Goal: Task Accomplishment & Management: Complete application form

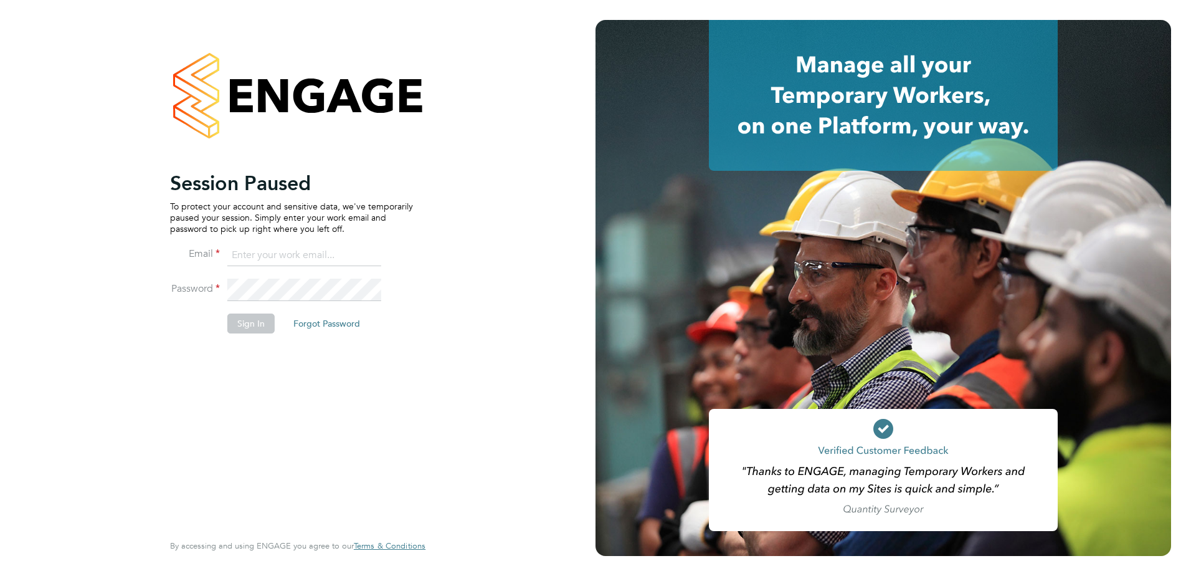
drag, startPoint x: 0, startPoint y: 0, endPoint x: 265, endPoint y: 251, distance: 364.9
click at [263, 247] on input at bounding box center [304, 255] width 154 height 22
type input "alicia.diyyo@outlook.com"
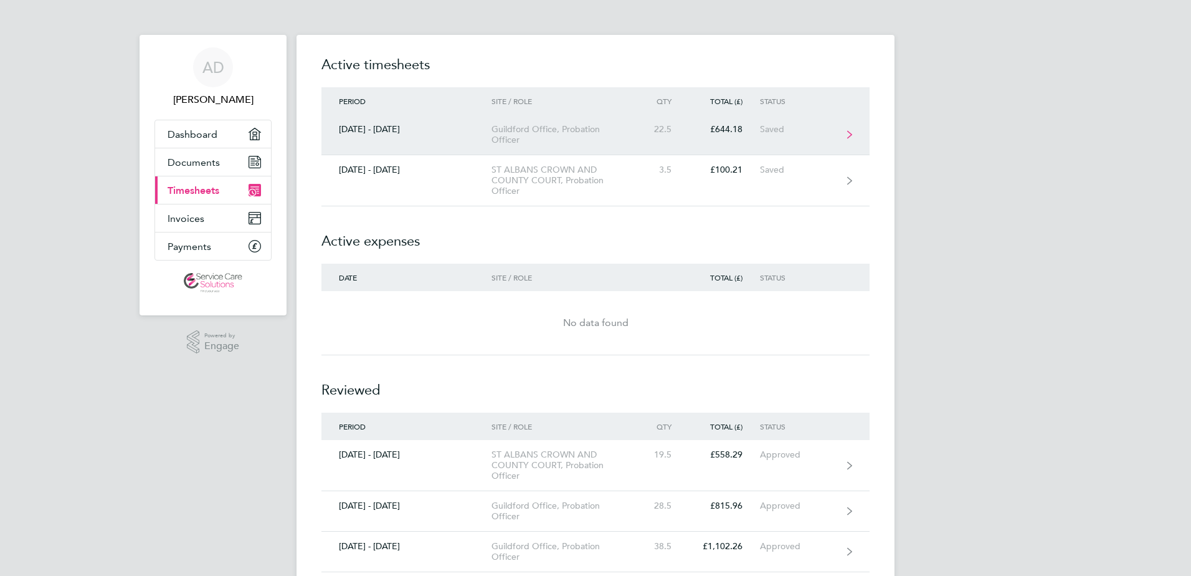
click at [546, 142] on div "Guildford Office, Probation Officer" at bounding box center [563, 134] width 143 height 21
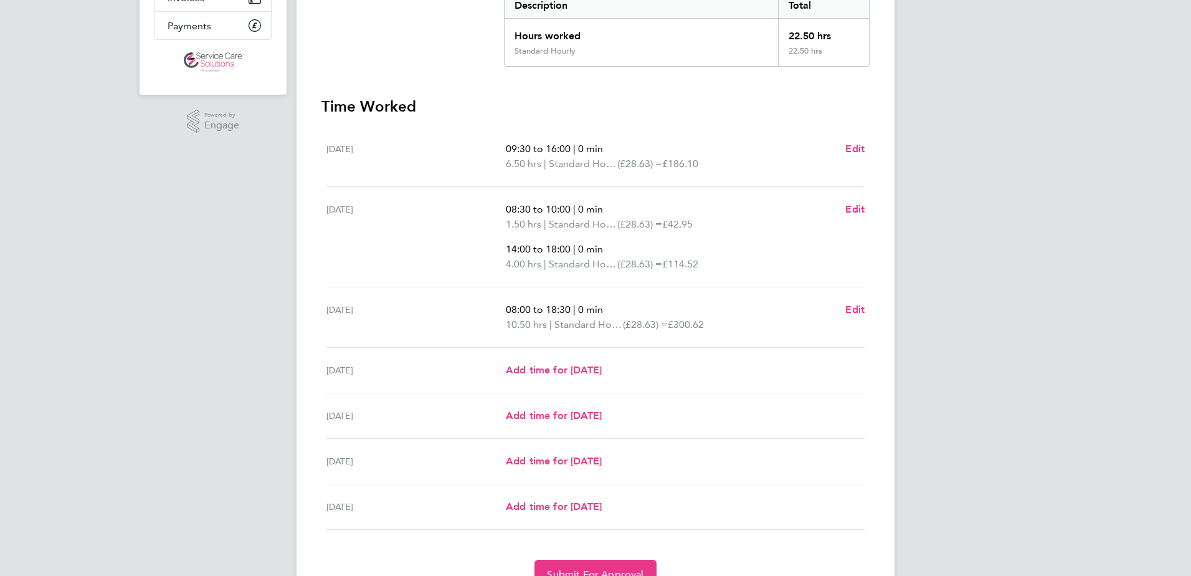
scroll to position [249, 0]
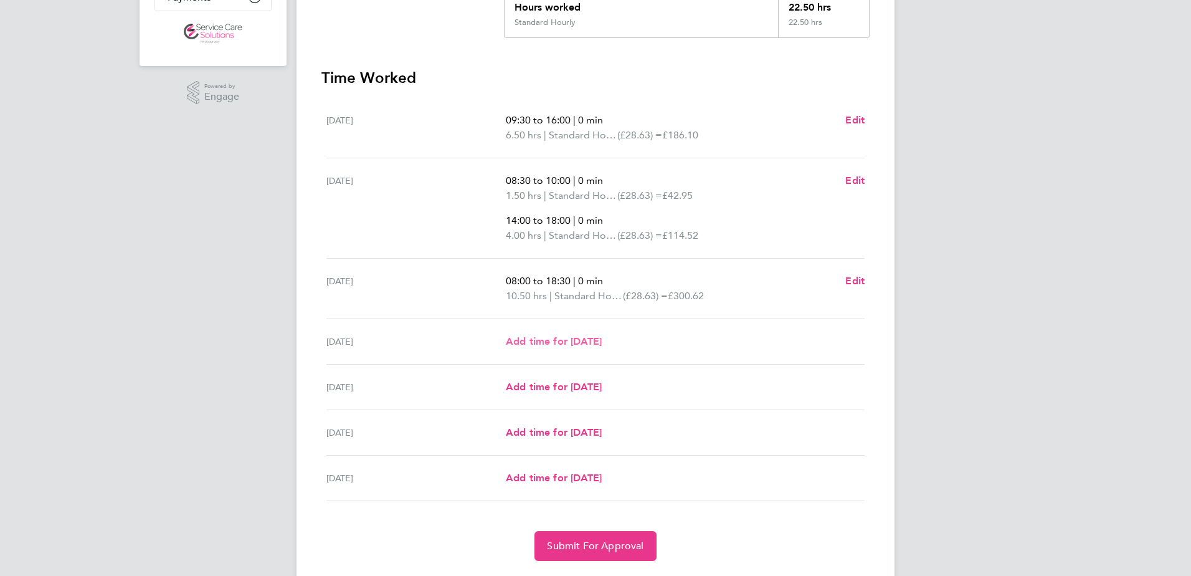
click at [559, 340] on span "Add time for [DATE]" at bounding box center [554, 341] width 96 height 12
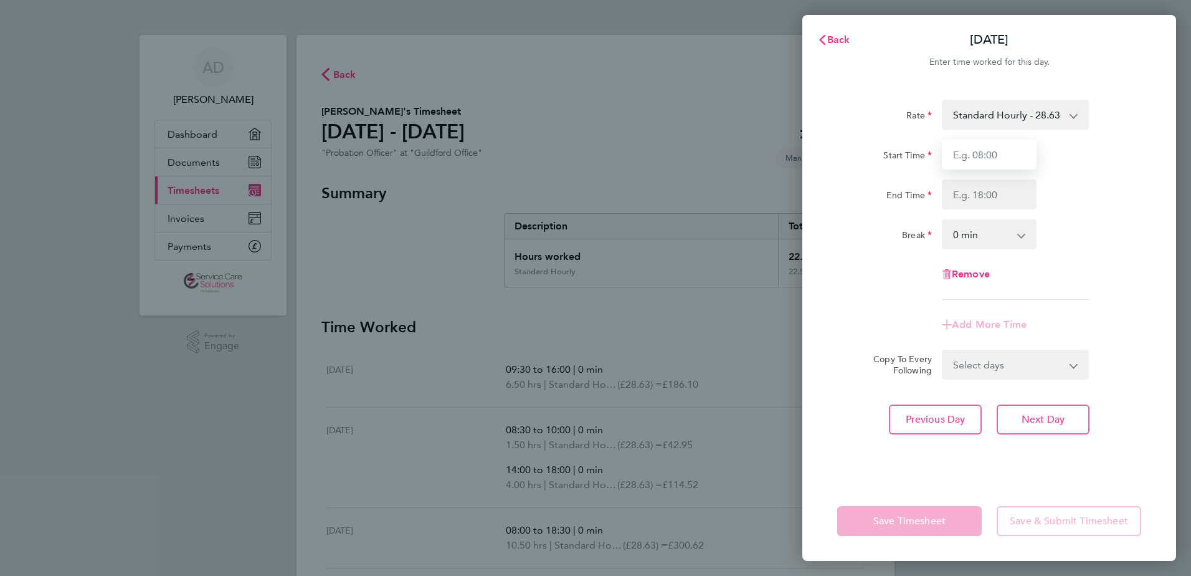
click at [966, 153] on input "Start Time" at bounding box center [989, 155] width 95 height 30
type input "07:30"
click at [984, 192] on input "End Time" at bounding box center [989, 194] width 95 height 30
type input "20:00"
click at [974, 235] on select "0 min 15 min 30 min 45 min 60 min 75 min 90 min" at bounding box center [981, 234] width 77 height 27
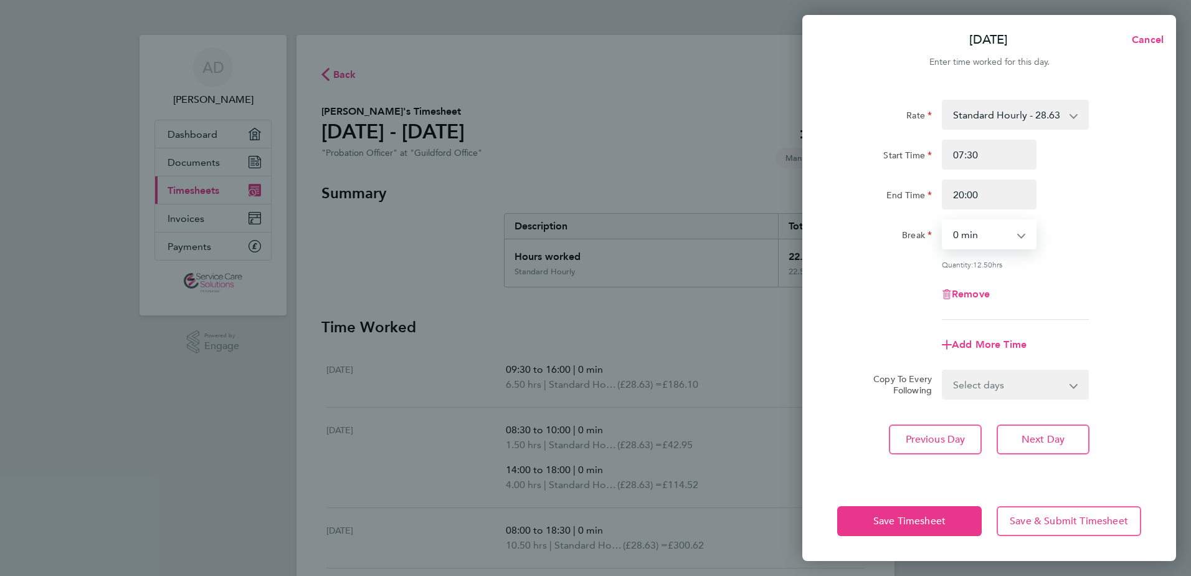
select select "30"
click at [943, 221] on select "0 min 15 min 30 min 45 min 60 min 75 min 90 min" at bounding box center [981, 234] width 77 height 27
click at [878, 262] on div "Quantity: 12.00 hrs" at bounding box center [989, 264] width 314 height 10
click at [843, 525] on button "Save Timesheet" at bounding box center [909, 521] width 145 height 30
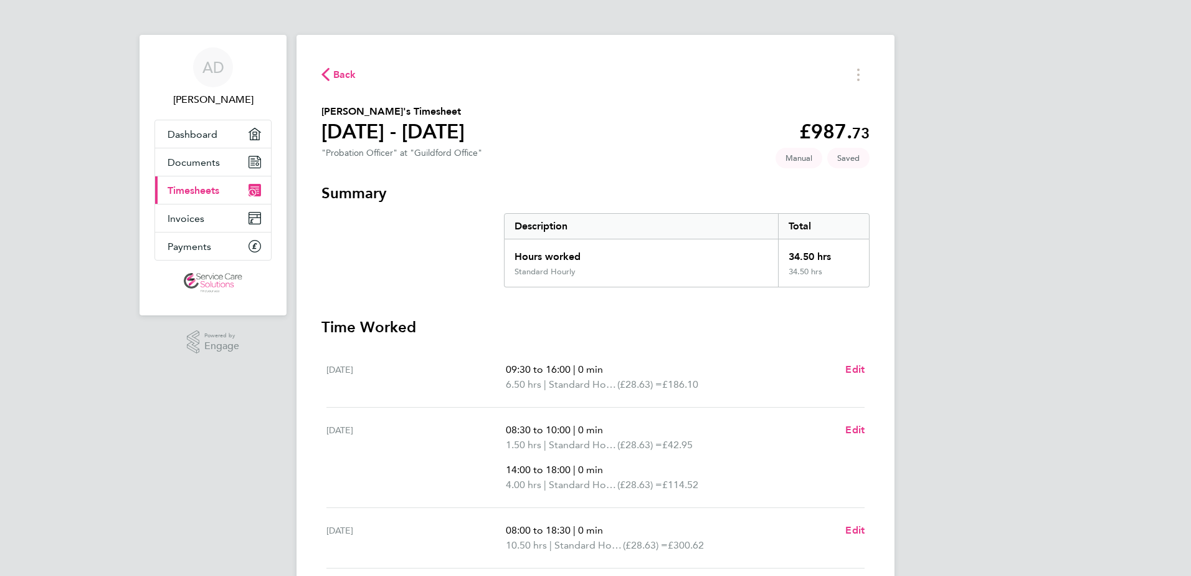
click at [355, 71] on span "Back" at bounding box center [344, 74] width 23 height 15
